Goal: Task Accomplishment & Management: Use online tool/utility

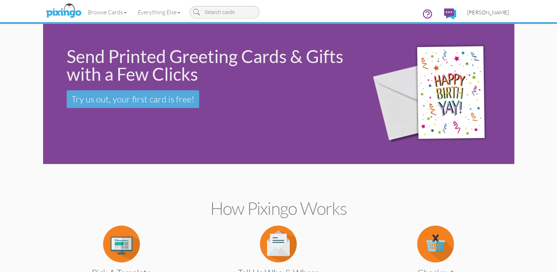
click at [505, 14] on span "[PERSON_NAME]" at bounding box center [488, 12] width 42 height 6
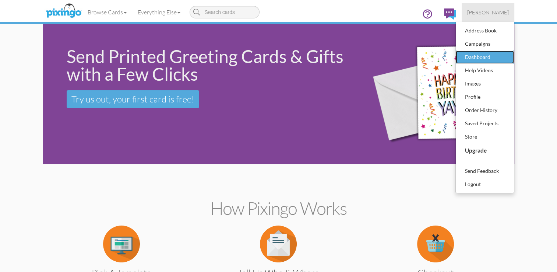
click at [487, 59] on div "Dashboard" at bounding box center [484, 57] width 43 height 11
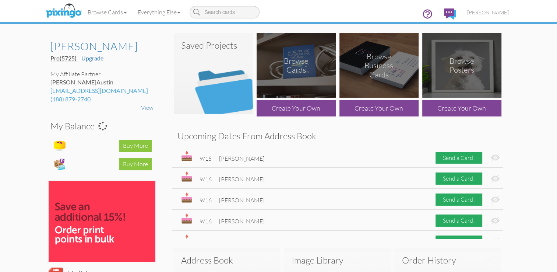
click at [207, 66] on img at bounding box center [213, 73] width 79 height 81
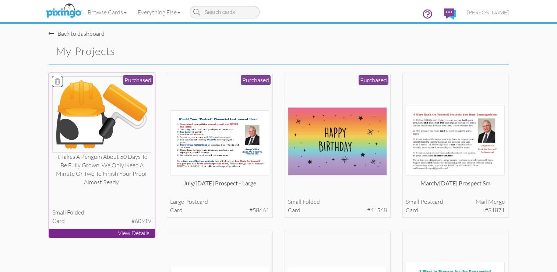
click at [88, 113] on img at bounding box center [101, 114] width 99 height 76
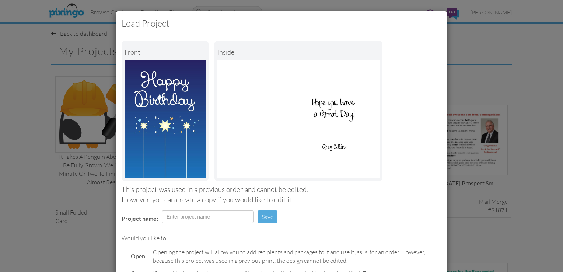
scroll to position [72, 0]
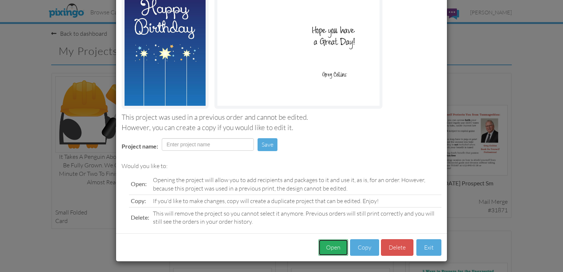
click at [336, 245] on button "Open" at bounding box center [333, 247] width 30 height 17
